Goal: Transaction & Acquisition: Obtain resource

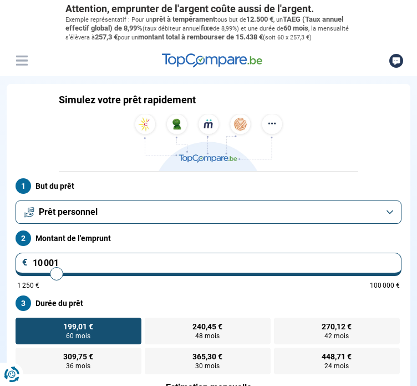
click at [227, 217] on button "Prêt personnel" at bounding box center [209, 211] width 386 height 23
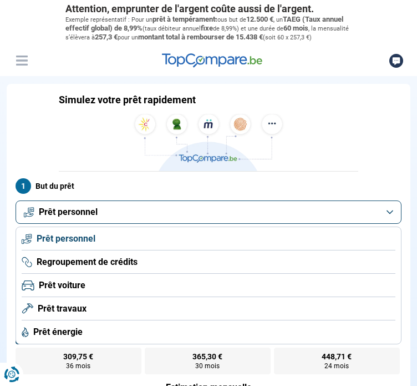
click at [80, 291] on span "Prêt voiture" at bounding box center [62, 285] width 47 height 12
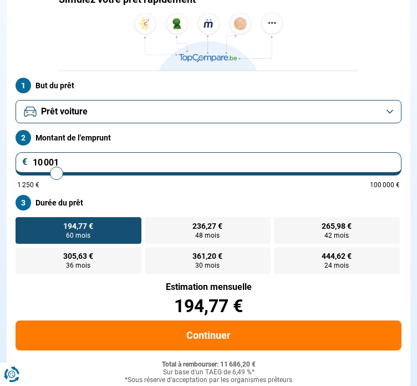
scroll to position [107, 0]
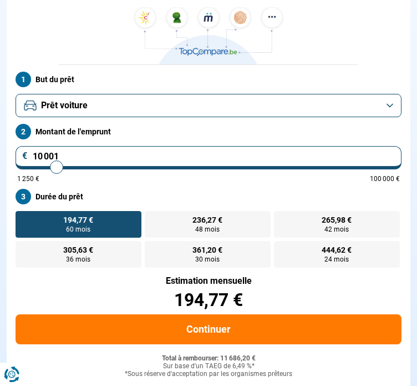
drag, startPoint x: 75, startPoint y: 164, endPoint x: 7, endPoint y: 172, distance: 68.7
click at [7, 172] on form "But du prêt Prêt voiture Montant de l'emprunt 10 001 € 1 250 € 100 000 € Durée …" at bounding box center [209, 256] width 404 height 382
type input "6"
type input "1250"
type input "65"
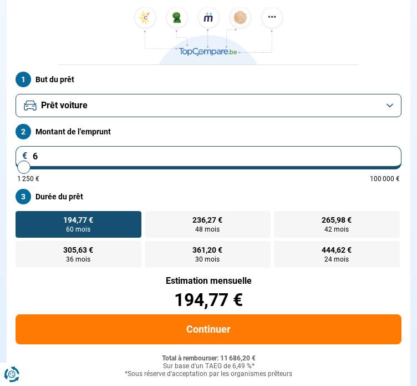
type input "1250"
type input "650"
type input "1250"
type input "6 500"
type input "6500"
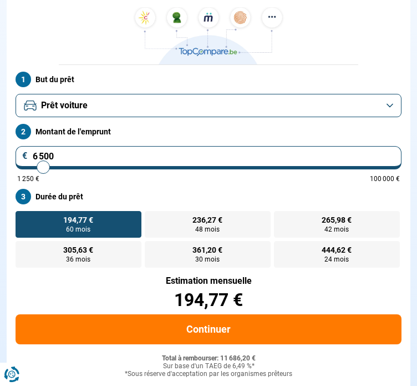
radio input "true"
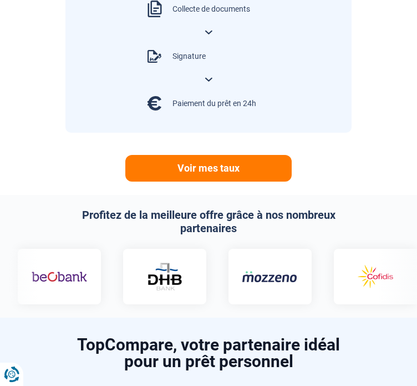
scroll to position [788, 0]
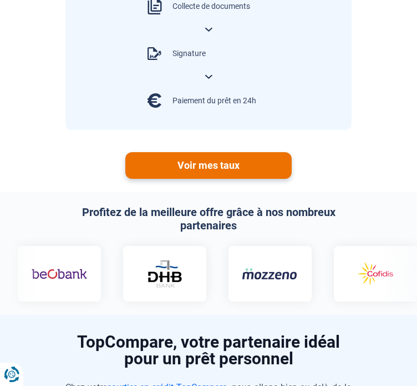
type input "6 500"
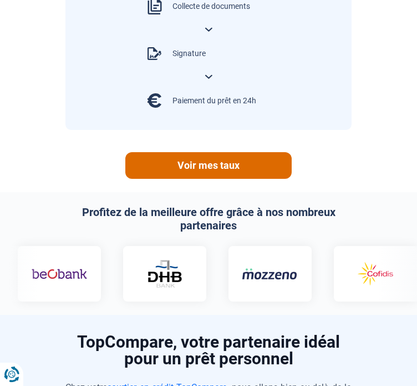
click at [204, 168] on link "Voir mes taux" at bounding box center [208, 165] width 166 height 27
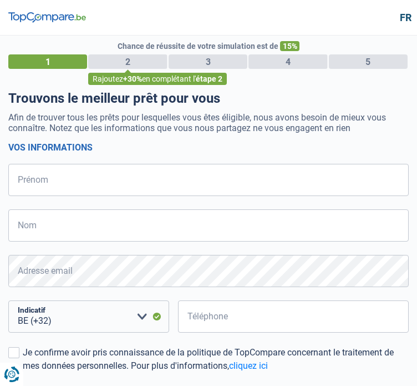
select select "32"
